Goal: Navigation & Orientation: Find specific page/section

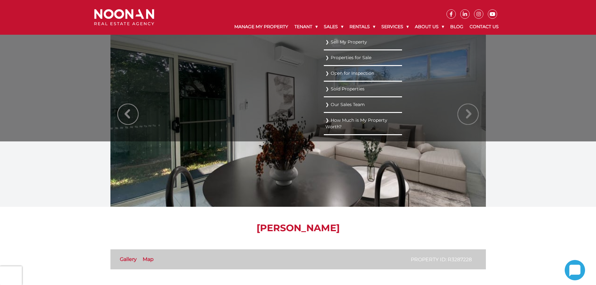
click at [344, 88] on link "Sold Properties" at bounding box center [363, 89] width 75 height 8
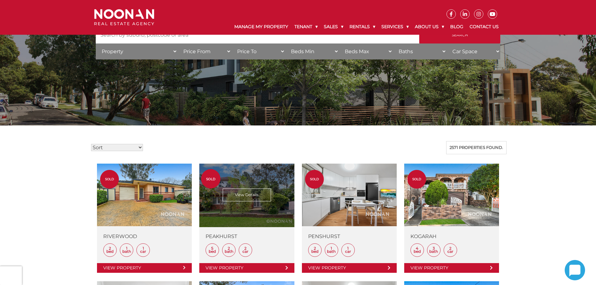
scroll to position [31, 0]
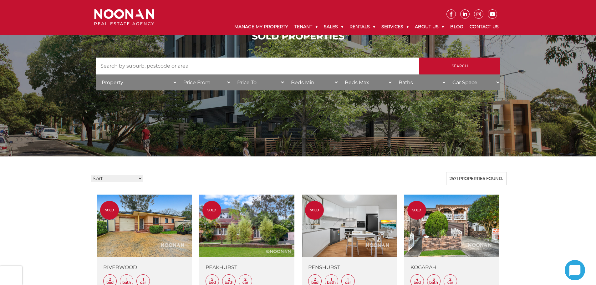
click at [120, 181] on select "Sort Price: High to Low Price: Low to High Date: Newest First Date: Oldest Firs…" at bounding box center [117, 178] width 52 height 7
click at [119, 181] on select "Sort Price: High to Low Price: Low to High Date: Newest First Date: Oldest Firs…" at bounding box center [117, 178] width 52 height 7
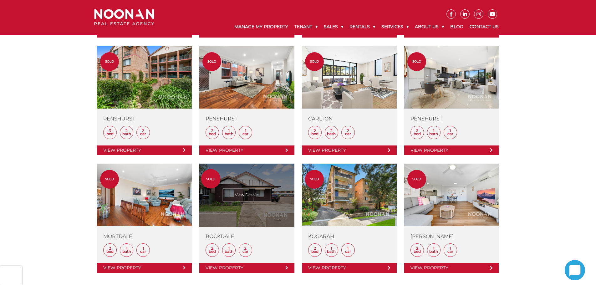
scroll to position [532, 0]
